Goal: Find specific page/section: Find specific page/section

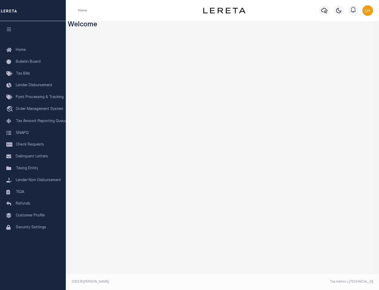
click at [33, 192] on link "TIQA" at bounding box center [33, 192] width 66 height 12
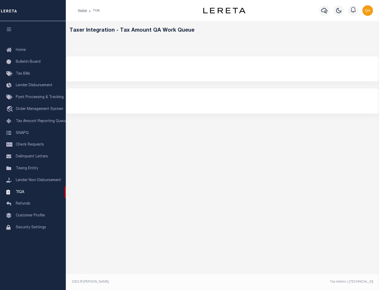
select select "200"
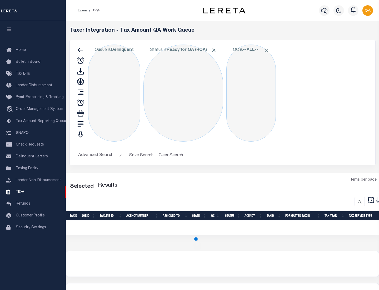
select select "200"
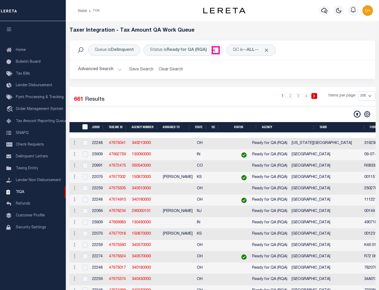
click at [216, 50] on span "Click to Remove" at bounding box center [214, 50] width 6 height 6
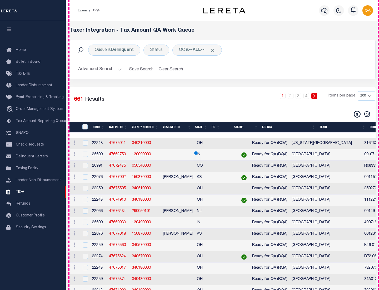
scroll to position [1126, 0]
